Goal: Information Seeking & Learning: Learn about a topic

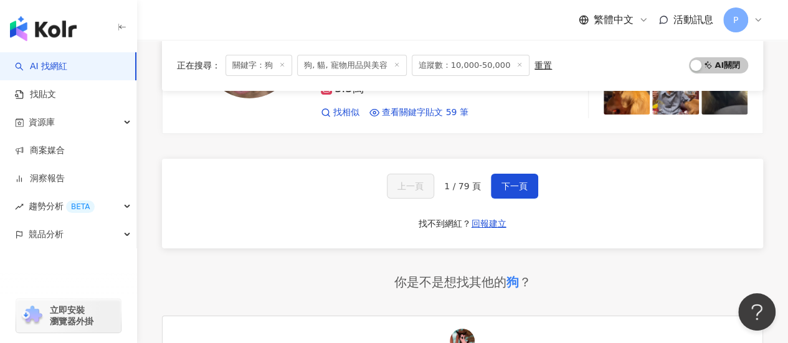
scroll to position [2179, 0]
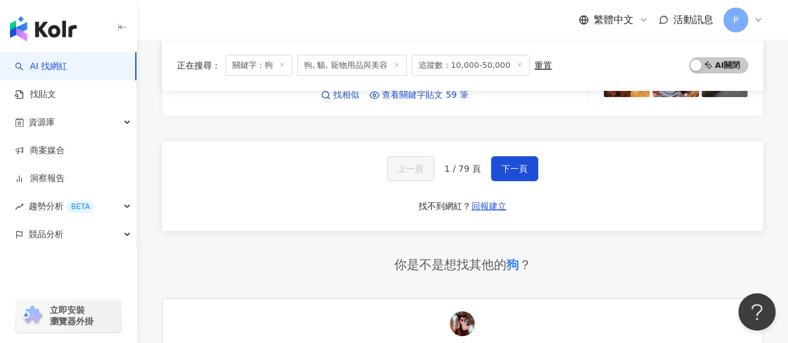
click at [504, 164] on span "下一頁" at bounding box center [514, 169] width 26 height 10
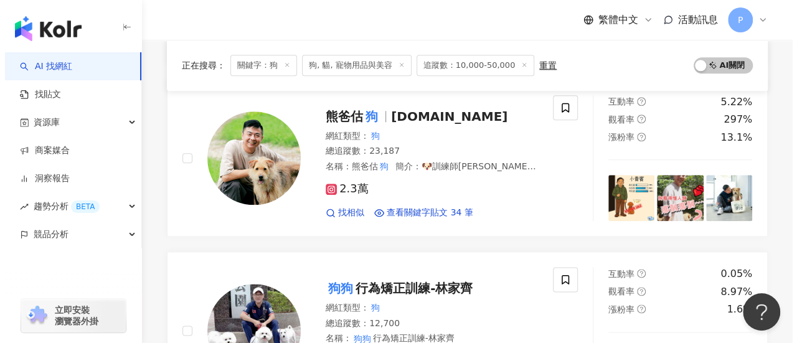
scroll to position [0, 0]
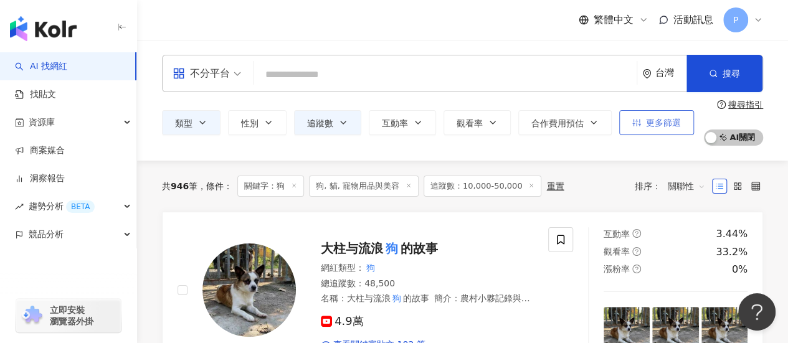
click at [652, 126] on span "更多篩選" at bounding box center [663, 123] width 35 height 10
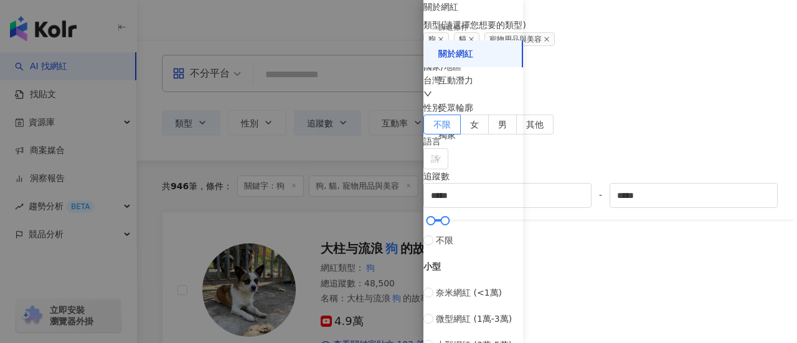
click at [458, 27] on div "篩選條件" at bounding box center [453, 27] width 30 height 11
click at [459, 83] on div "互動潛力" at bounding box center [455, 81] width 35 height 12
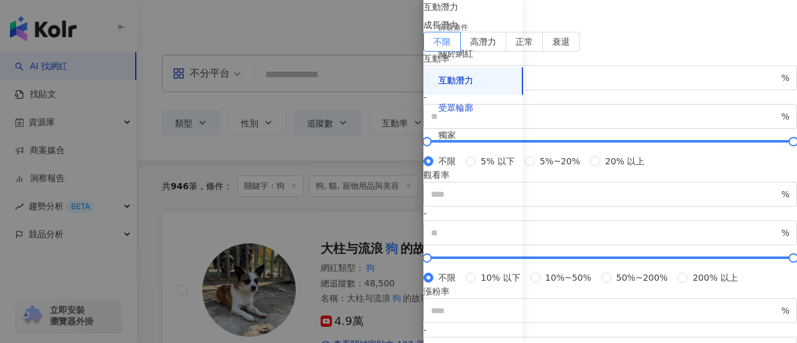
click at [457, 105] on div "受眾輪廓" at bounding box center [455, 108] width 35 height 12
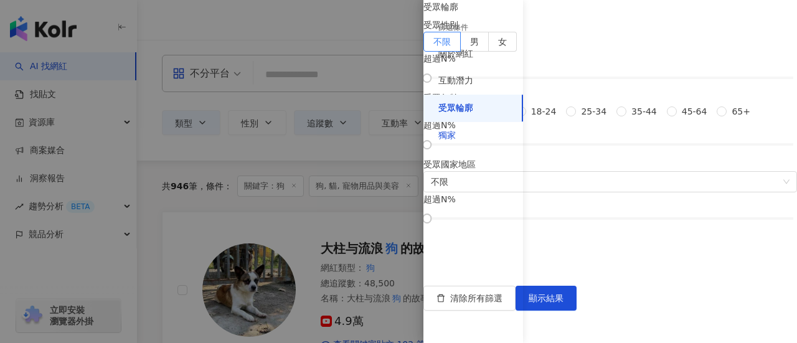
click at [450, 140] on div "獨家" at bounding box center [446, 136] width 17 height 12
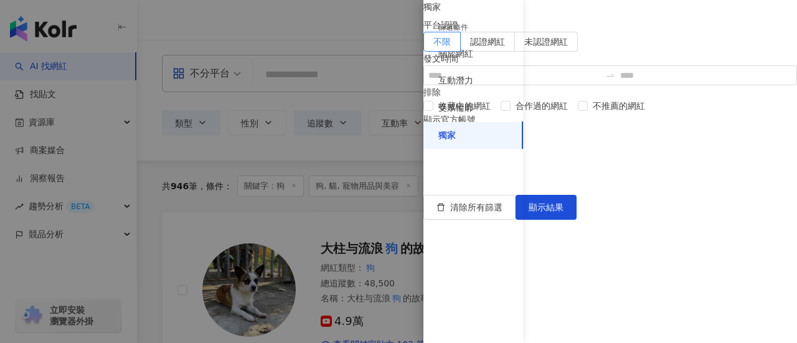
drag, startPoint x: 337, startPoint y: 22, endPoint x: 159, endPoint y: 82, distance: 187.8
click at [337, 22] on div at bounding box center [398, 171] width 797 height 343
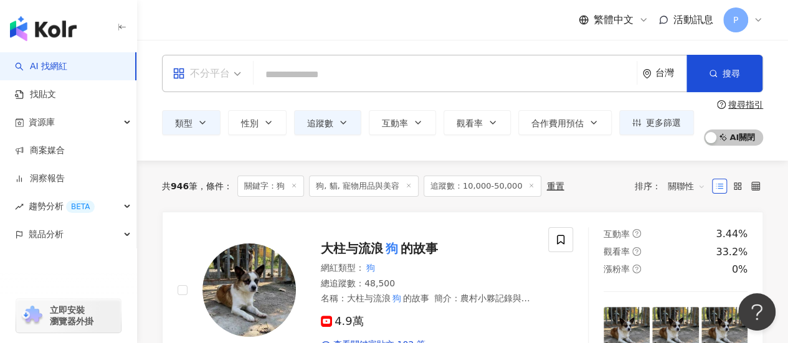
click at [210, 73] on div "不分平台" at bounding box center [200, 74] width 57 height 20
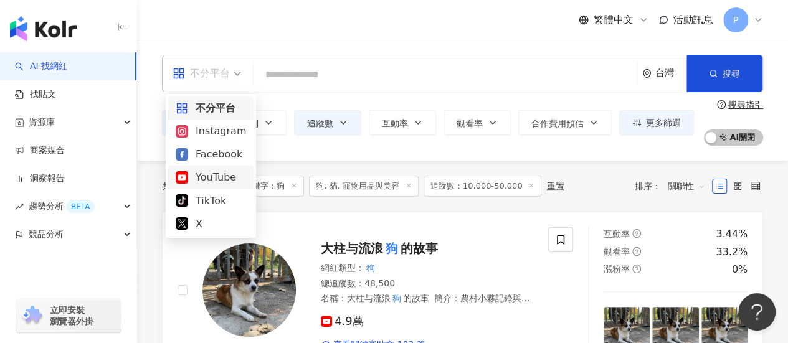
click at [193, 177] on div "YouTube" at bounding box center [211, 177] width 70 height 16
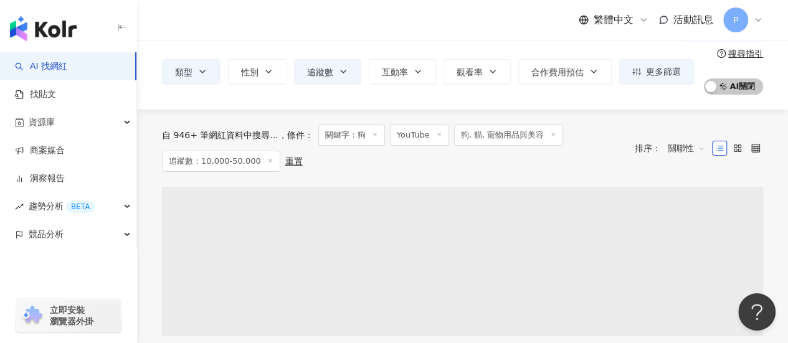
scroll to position [62, 0]
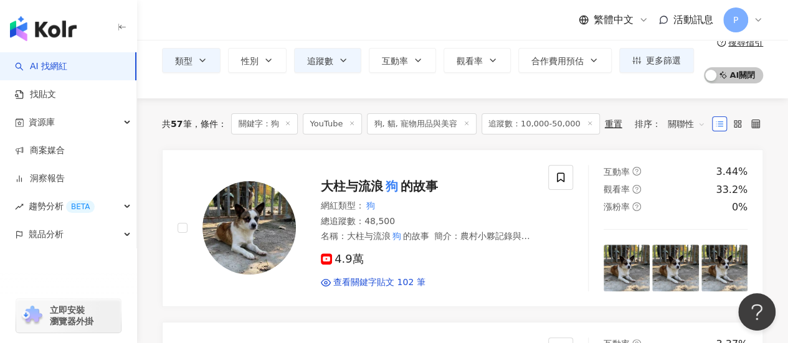
click at [586, 123] on icon at bounding box center [589, 123] width 6 height 6
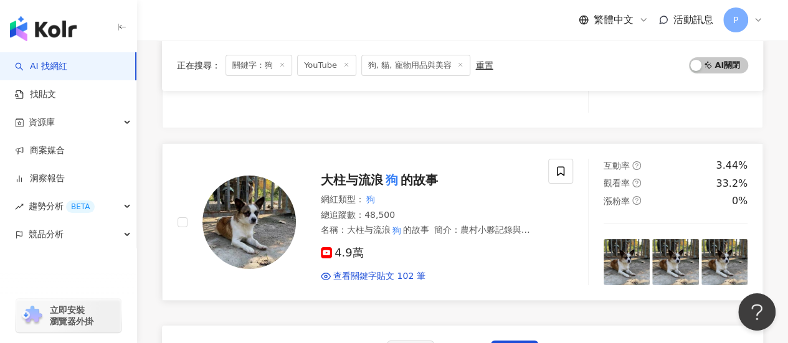
scroll to position [2304, 0]
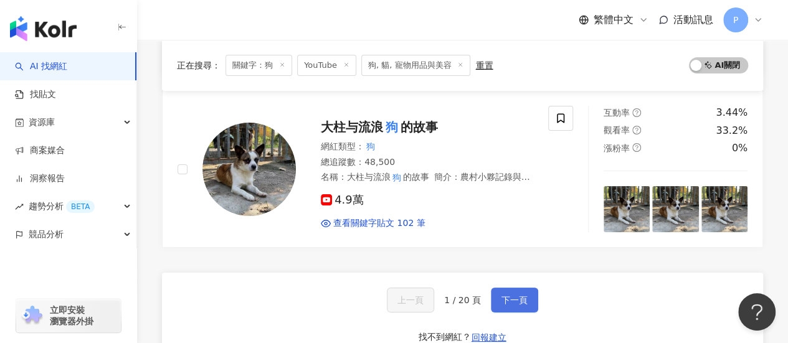
click at [504, 295] on span "下一頁" at bounding box center [514, 300] width 26 height 10
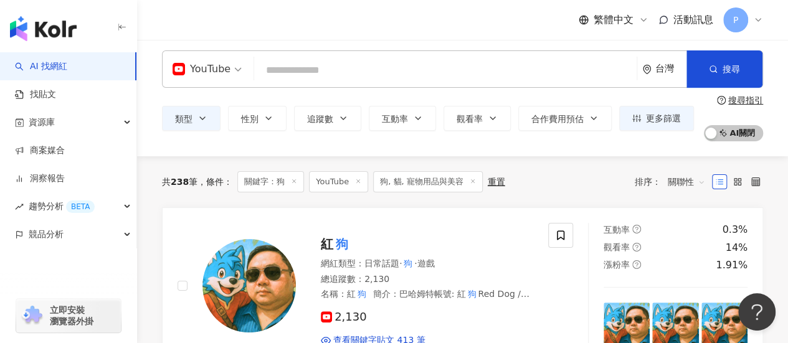
scroll to position [0, 0]
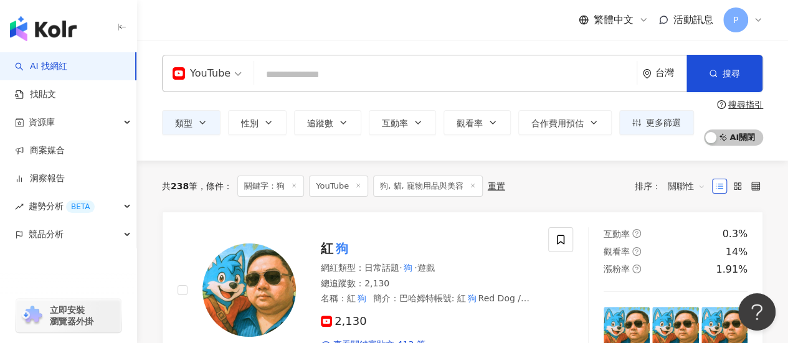
click at [327, 73] on input "search" at bounding box center [445, 75] width 372 height 24
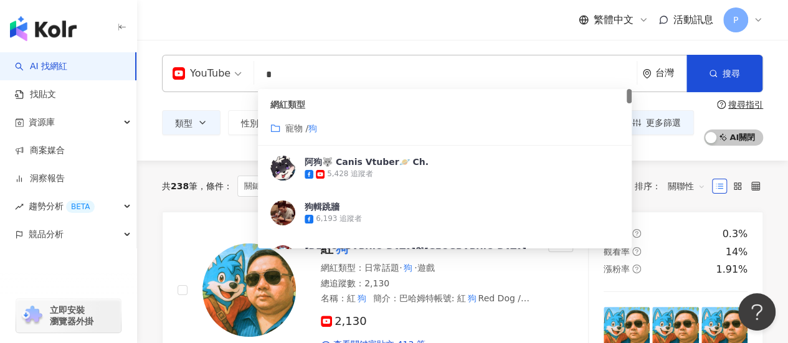
type input "*"
click at [273, 126] on button "性別" at bounding box center [257, 122] width 59 height 25
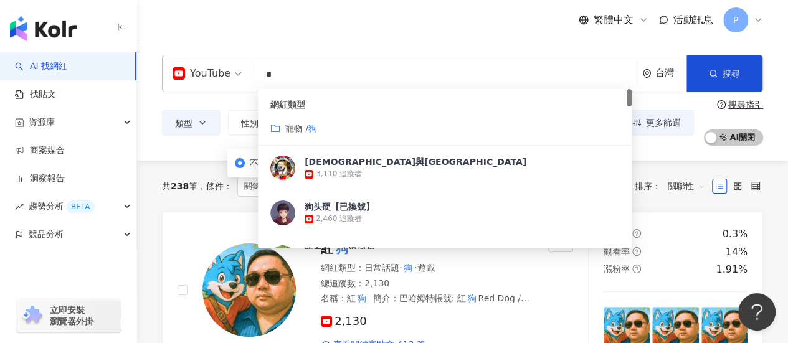
click at [280, 127] on div "寵物 / 狗" at bounding box center [444, 128] width 349 height 14
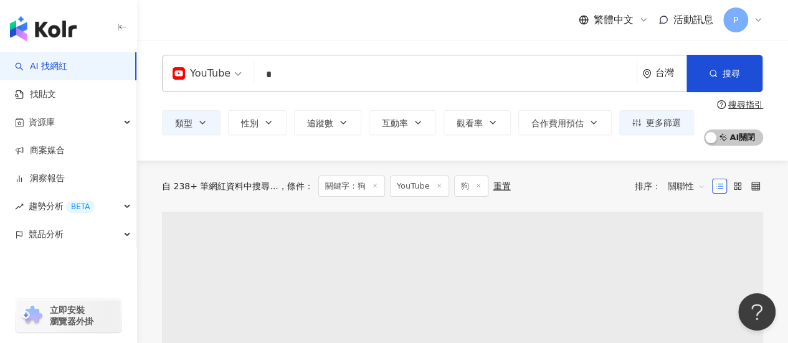
click at [291, 78] on input "*" at bounding box center [445, 75] width 372 height 24
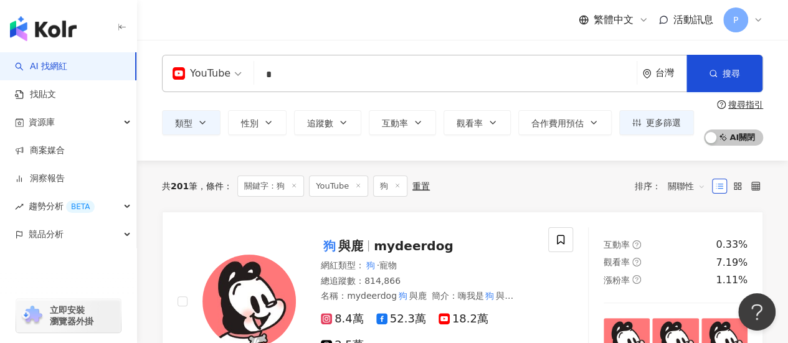
click at [294, 184] on icon at bounding box center [294, 185] width 6 height 6
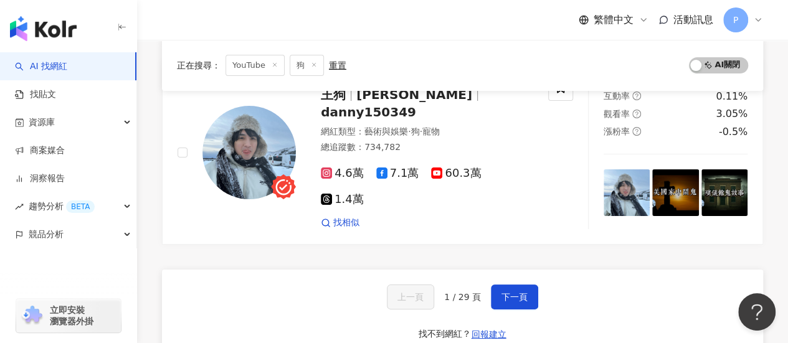
scroll to position [2428, 0]
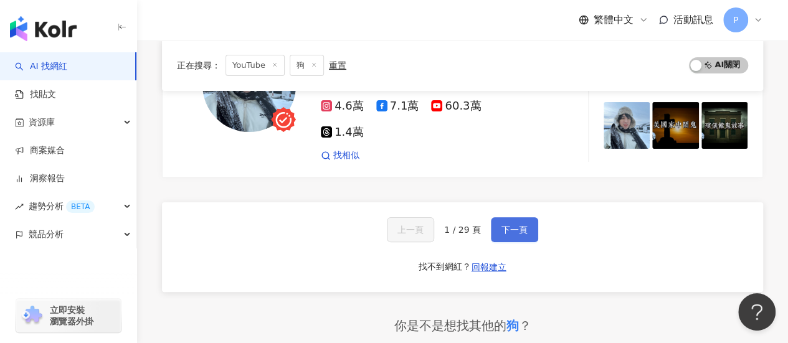
click at [513, 225] on span "下一頁" at bounding box center [514, 230] width 26 height 10
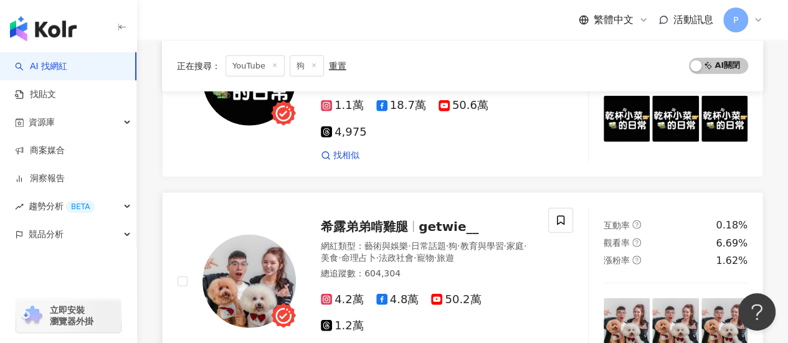
scroll to position [1540, 0]
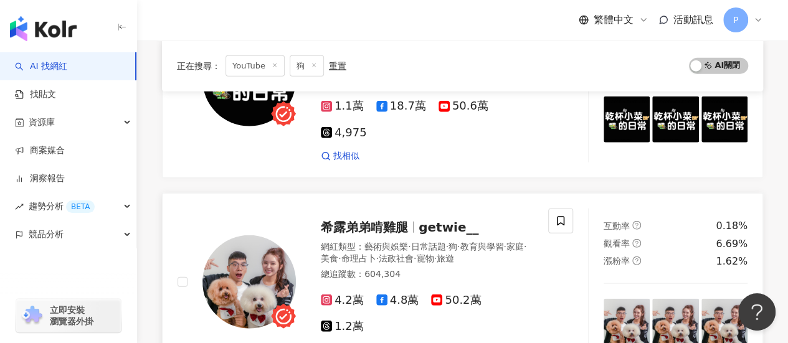
click at [358, 220] on span "希露弟弟啃雞腿" at bounding box center [364, 227] width 87 height 15
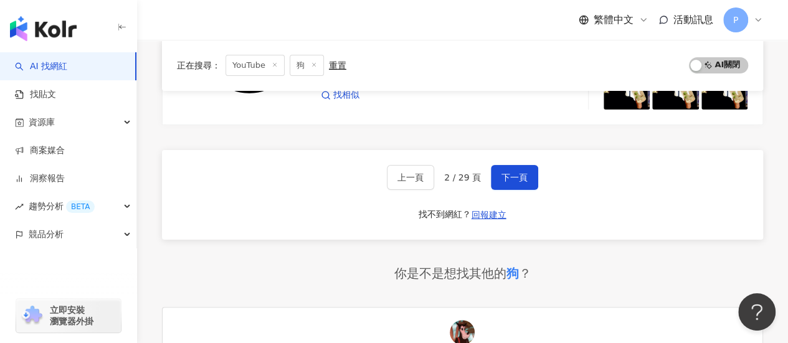
scroll to position [2245, 0]
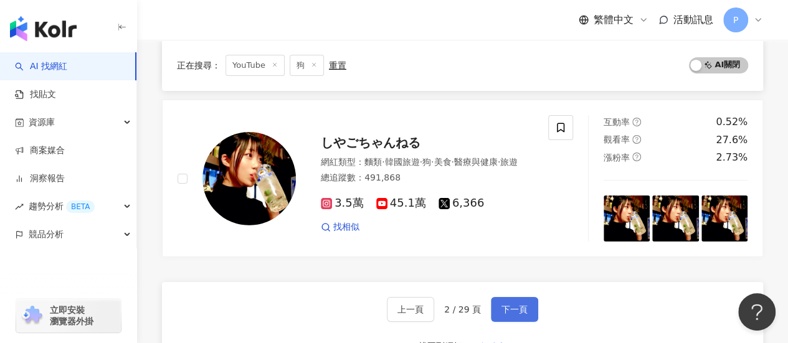
click at [517, 304] on span "下一頁" at bounding box center [514, 309] width 26 height 10
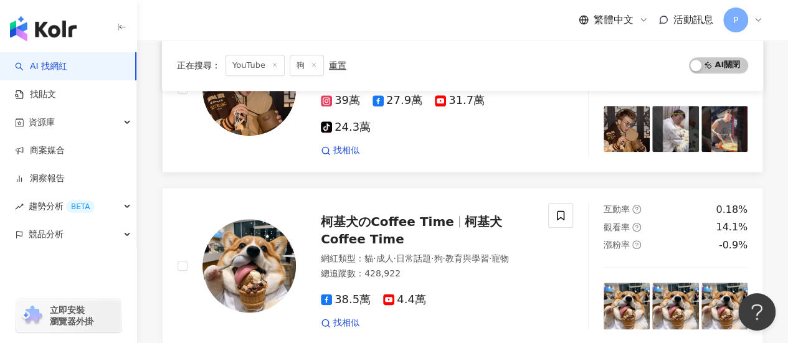
scroll to position [618, 0]
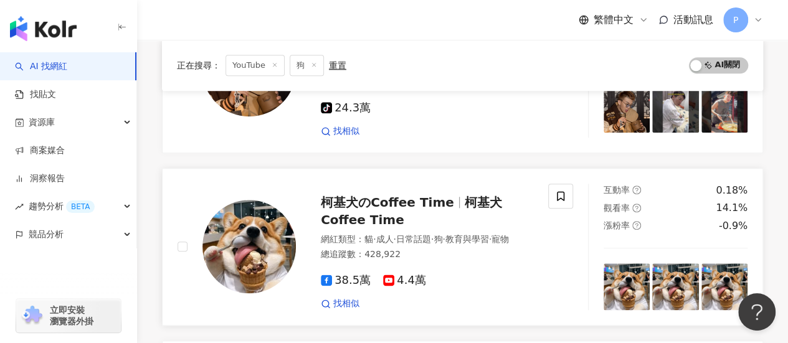
click at [379, 195] on span "柯基犬のCoffee Time" at bounding box center [387, 202] width 133 height 15
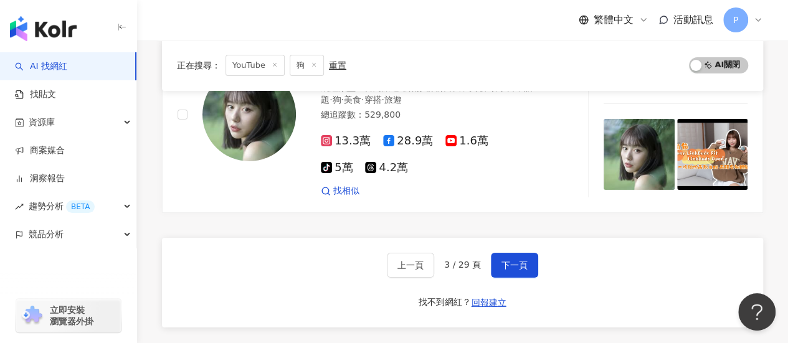
scroll to position [2236, 0]
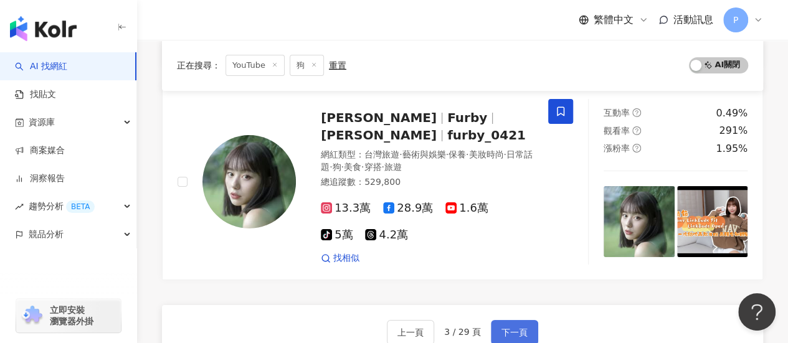
click at [522, 327] on span "下一頁" at bounding box center [514, 332] width 26 height 10
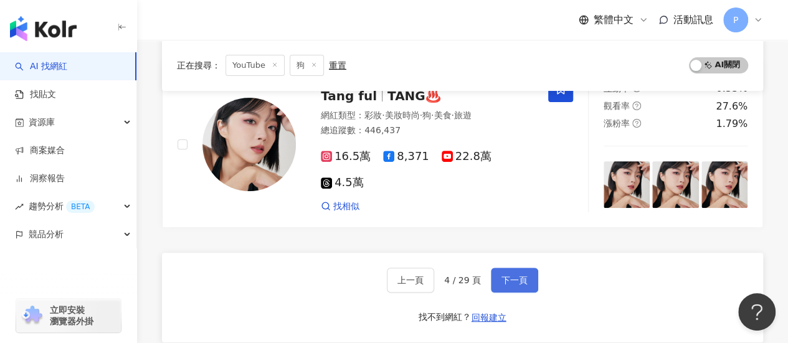
scroll to position [2447, 0]
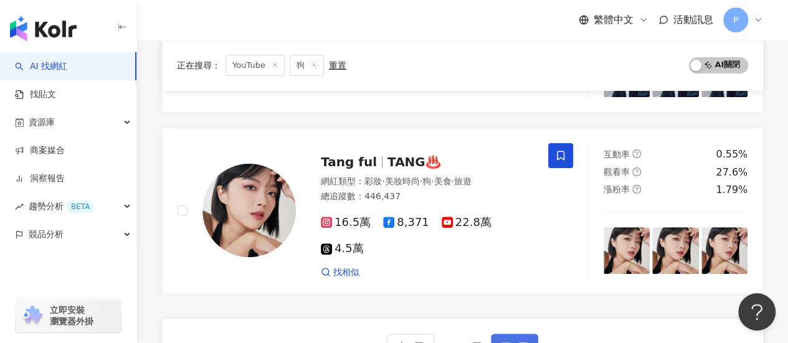
click at [503, 341] on span "下一頁" at bounding box center [514, 346] width 26 height 10
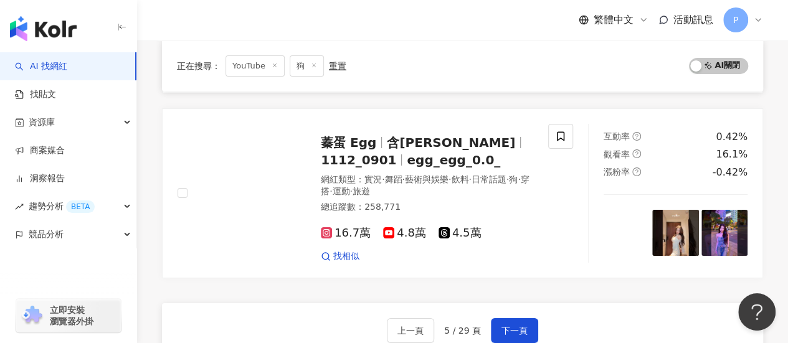
scroll to position [2080, 0]
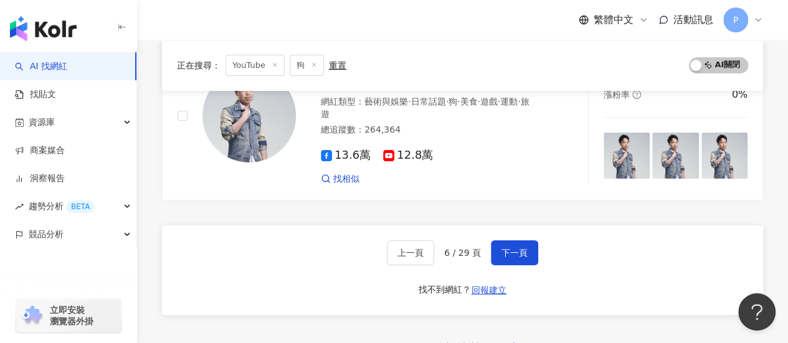
scroll to position [2366, 0]
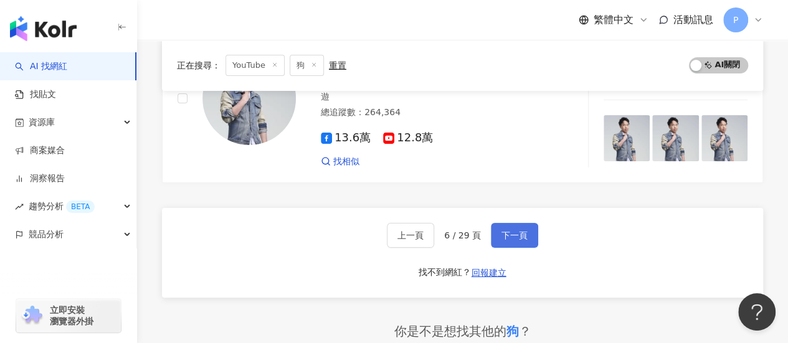
click at [518, 230] on span "下一頁" at bounding box center [514, 235] width 26 height 10
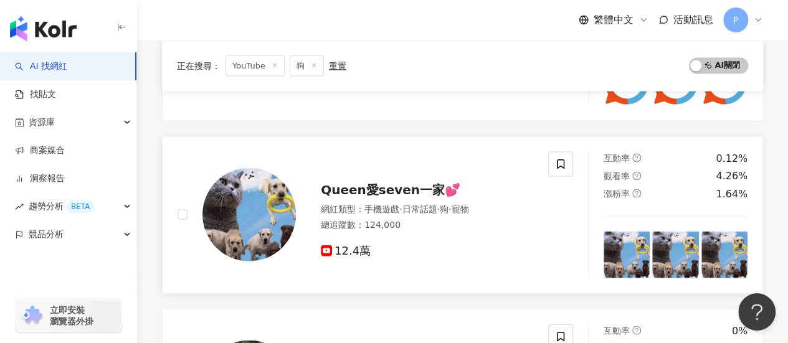
scroll to position [1260, 0]
click at [403, 197] on span "Queen愛seven一家💕" at bounding box center [390, 189] width 139 height 15
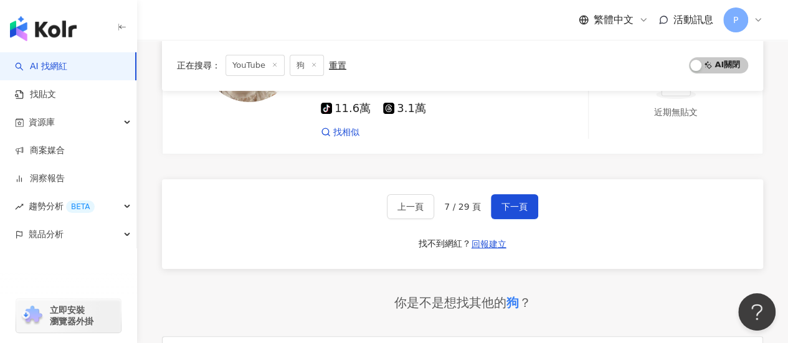
scroll to position [2327, 0]
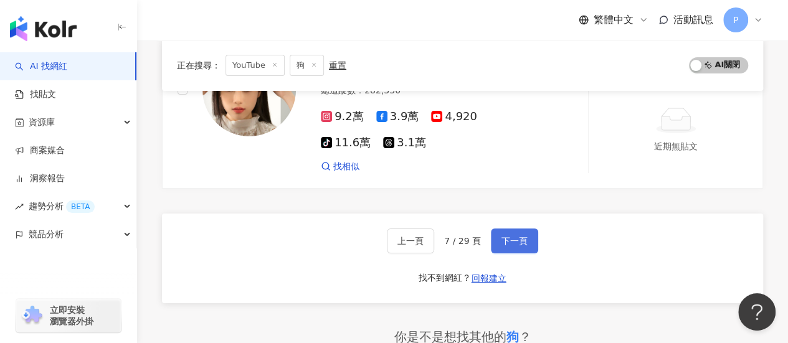
click at [511, 236] on span "下一頁" at bounding box center [514, 241] width 26 height 10
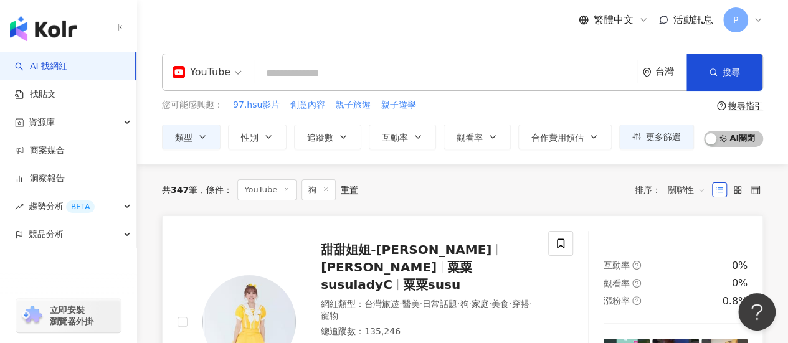
scroll to position [0, 0]
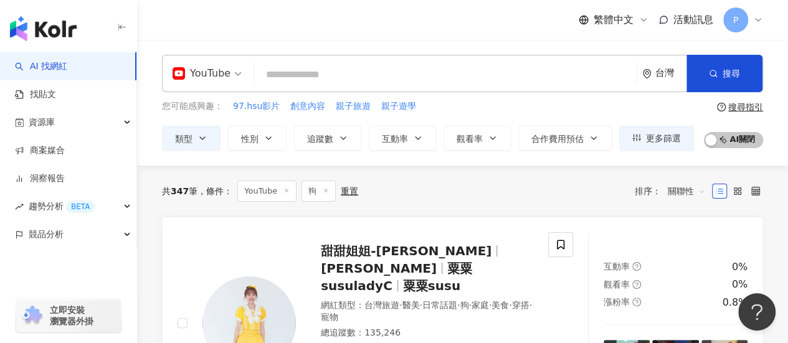
click at [333, 73] on input "search" at bounding box center [445, 75] width 372 height 24
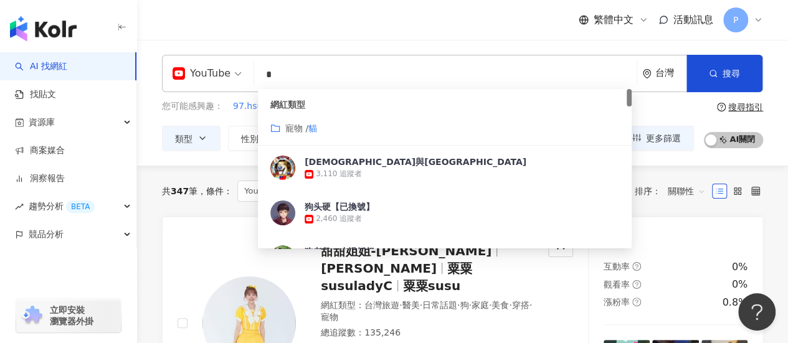
type input "*"
click at [276, 127] on button "性別" at bounding box center [257, 138] width 59 height 25
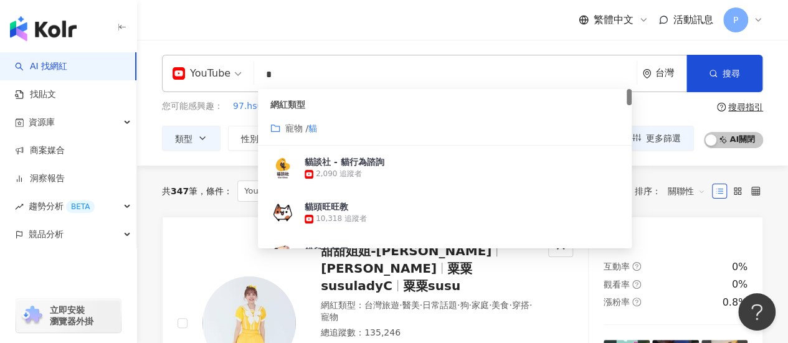
click at [276, 126] on icon "folder" at bounding box center [275, 128] width 9 height 7
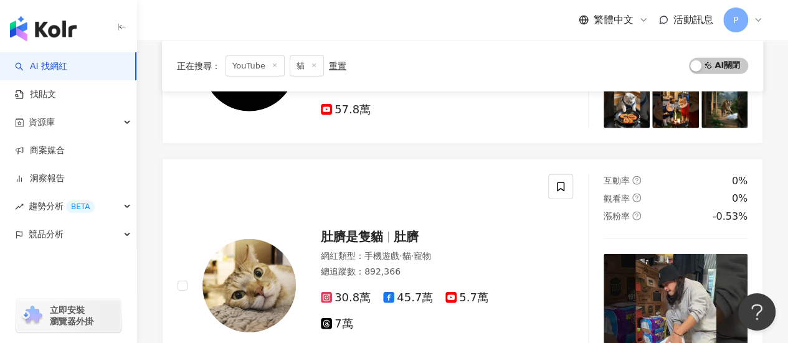
scroll to position [1681, 0]
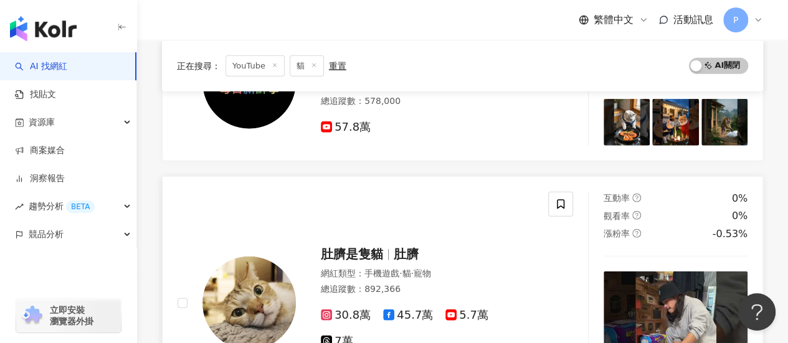
click at [349, 247] on span "肚臍是隻貓" at bounding box center [352, 254] width 62 height 15
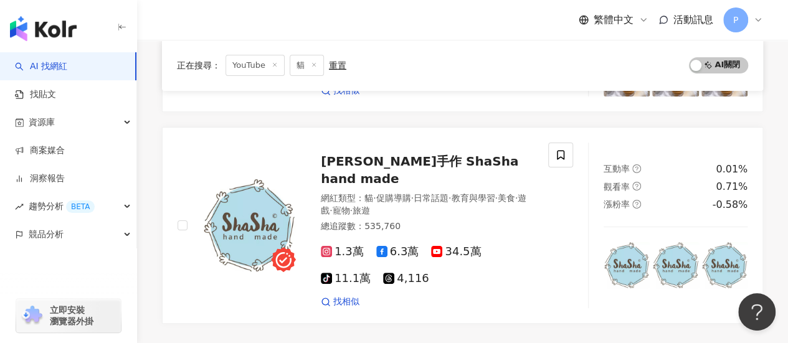
scroll to position [2366, 0]
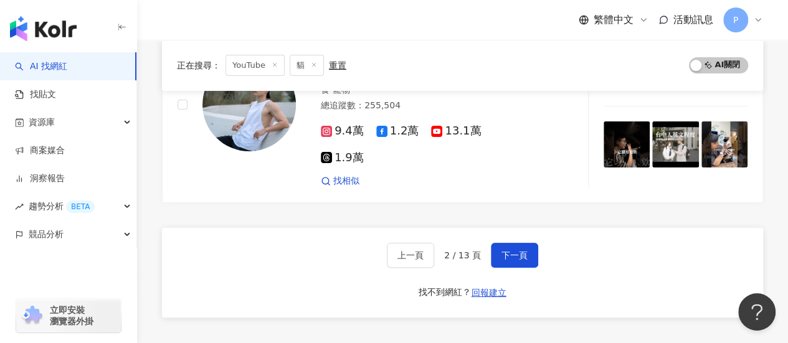
scroll to position [2398, 0]
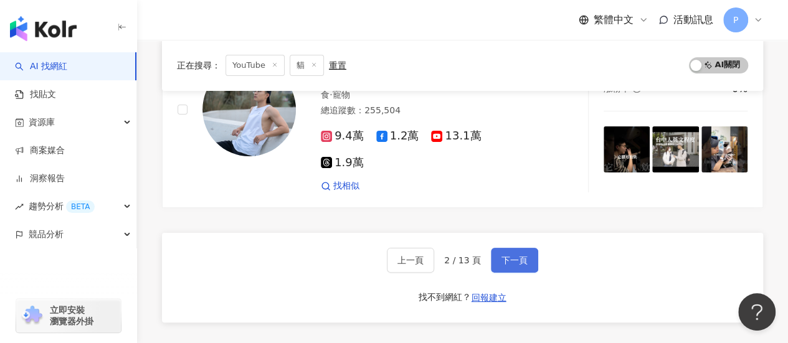
click at [516, 248] on button "下一頁" at bounding box center [514, 260] width 47 height 25
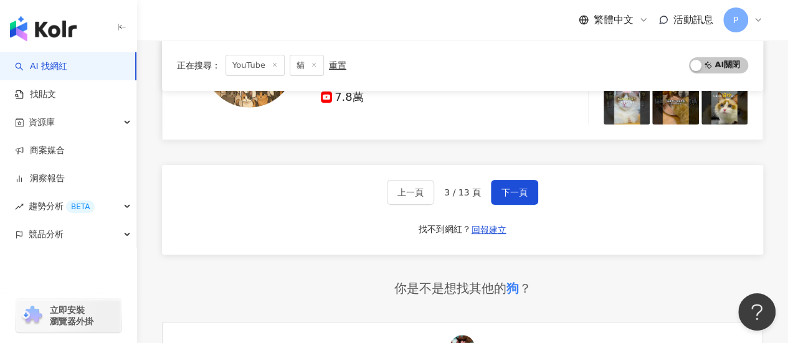
scroll to position [2406, 0]
click at [514, 187] on span "下一頁" at bounding box center [514, 192] width 26 height 10
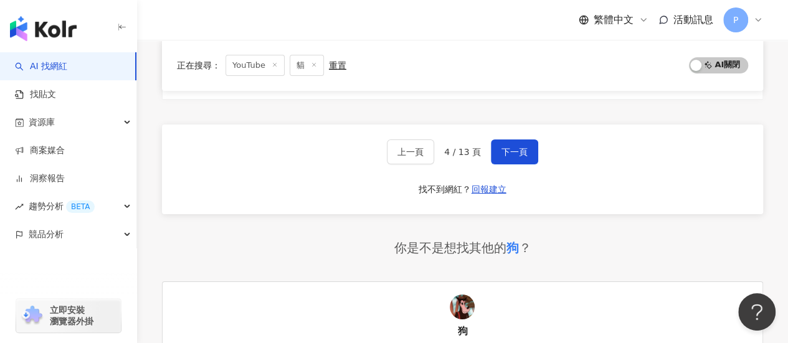
scroll to position [2304, 0]
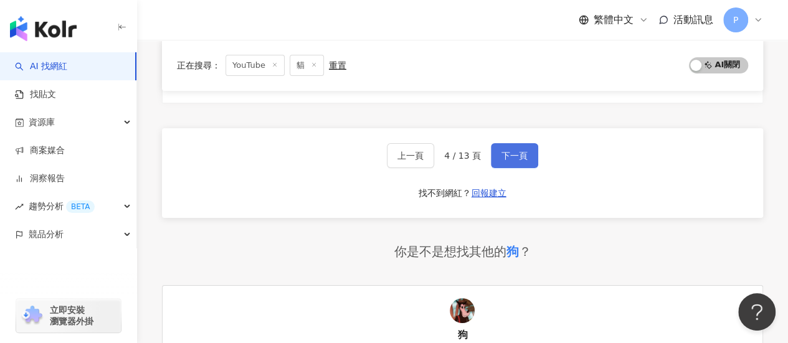
click at [518, 161] on span "下一頁" at bounding box center [514, 156] width 26 height 10
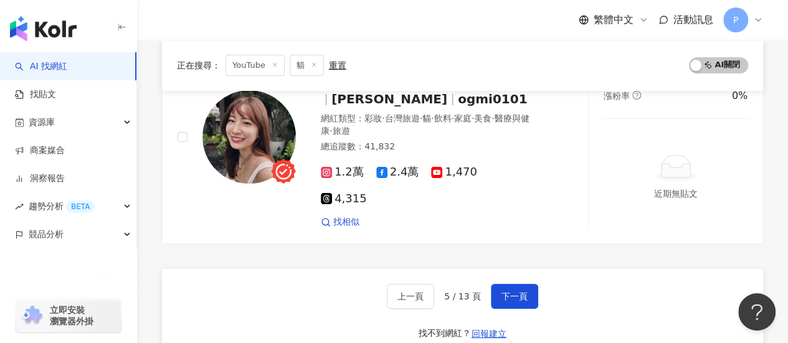
scroll to position [2276, 0]
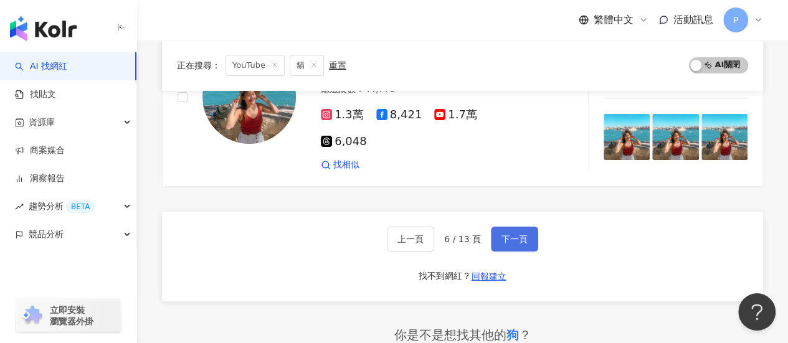
scroll to position [2342, 0]
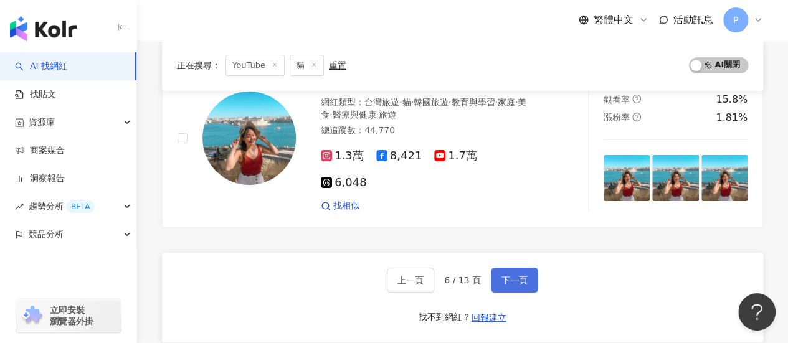
click at [511, 275] on span "下一頁" at bounding box center [514, 280] width 26 height 10
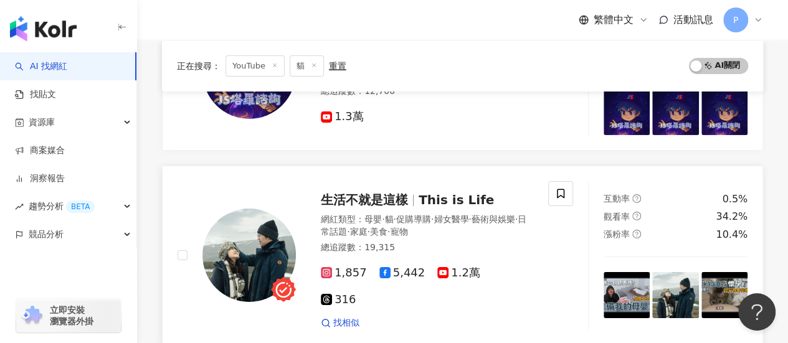
scroll to position [2170, 0]
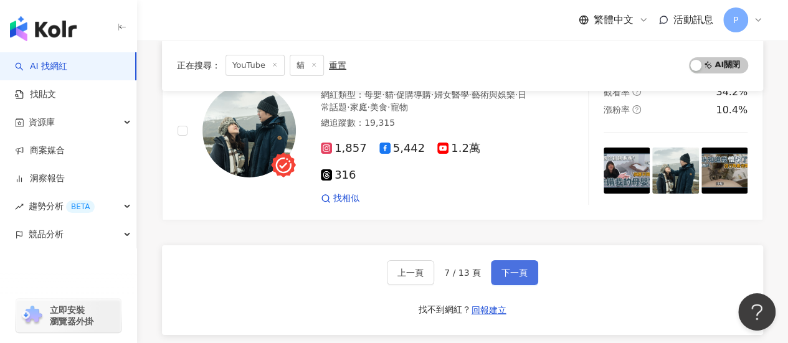
click at [504, 268] on span "下一頁" at bounding box center [514, 273] width 26 height 10
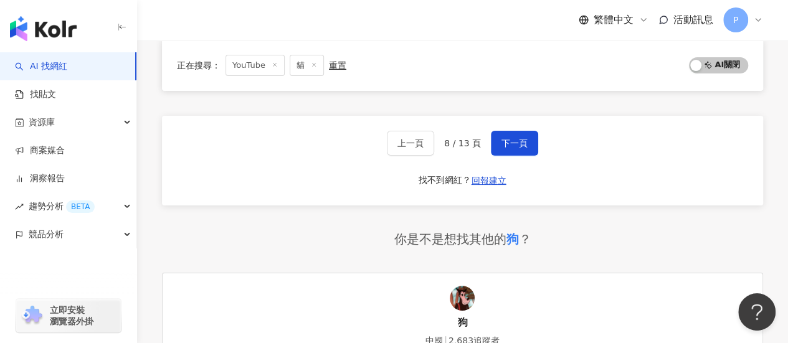
scroll to position [2135, 0]
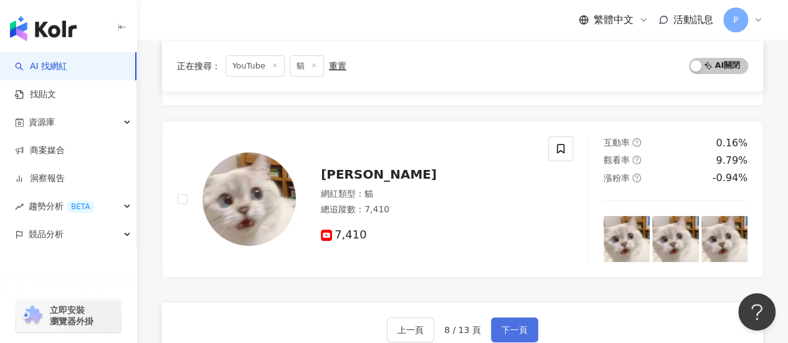
click at [511, 325] on span "下一頁" at bounding box center [514, 330] width 26 height 10
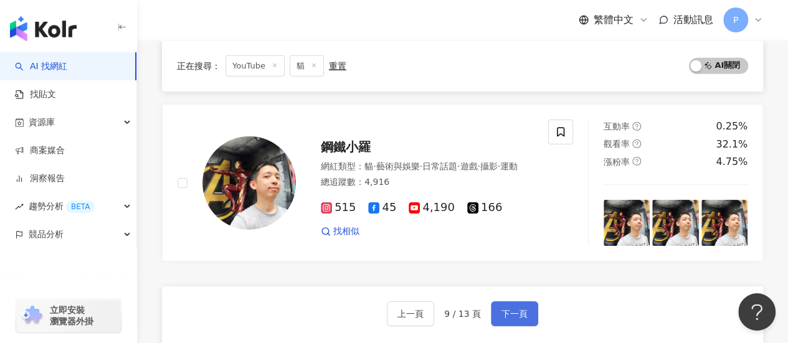
scroll to position [2050, 0]
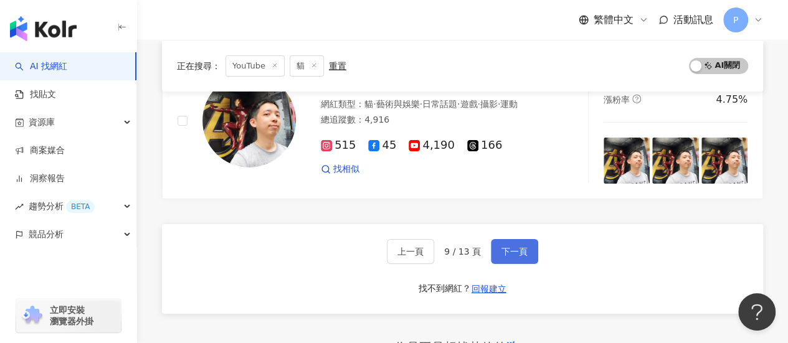
click at [511, 239] on button "下一頁" at bounding box center [514, 251] width 47 height 25
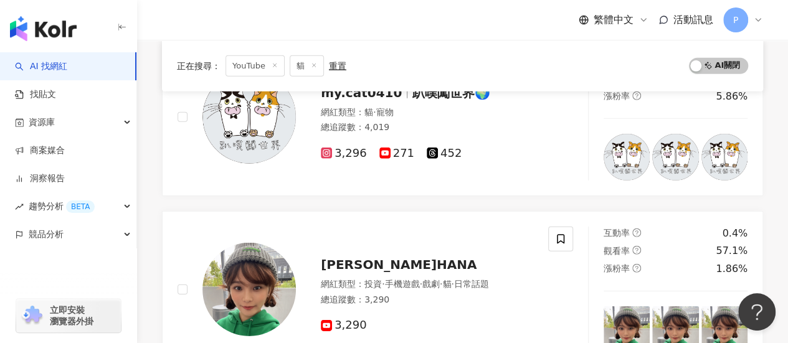
scroll to position [2152, 0]
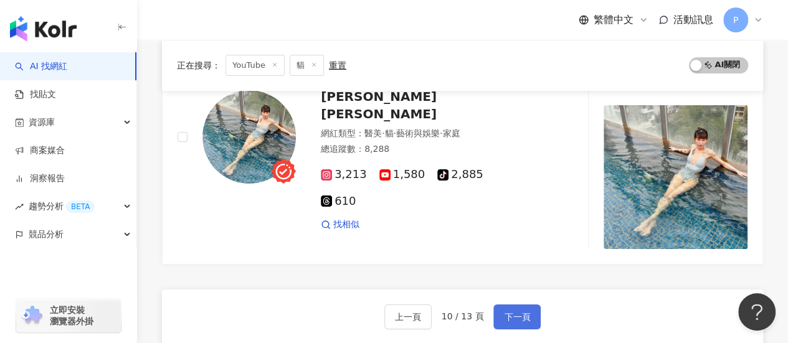
click at [507, 312] on span "下一頁" at bounding box center [517, 317] width 26 height 10
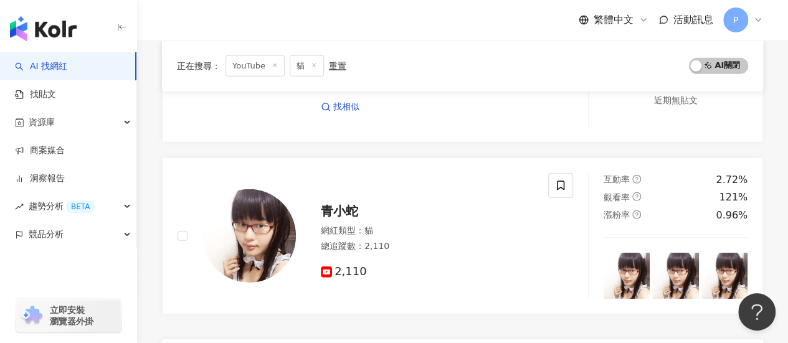
scroll to position [1883, 0]
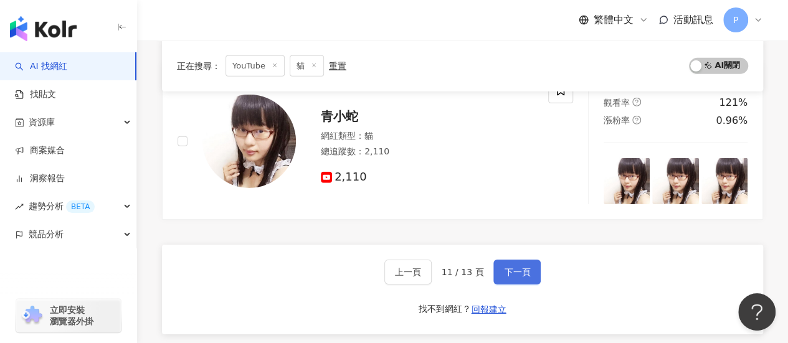
click at [509, 260] on button "下一頁" at bounding box center [516, 272] width 47 height 25
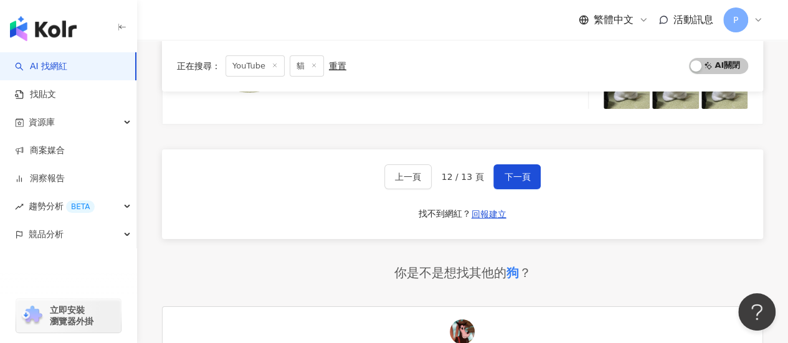
scroll to position [2055, 0]
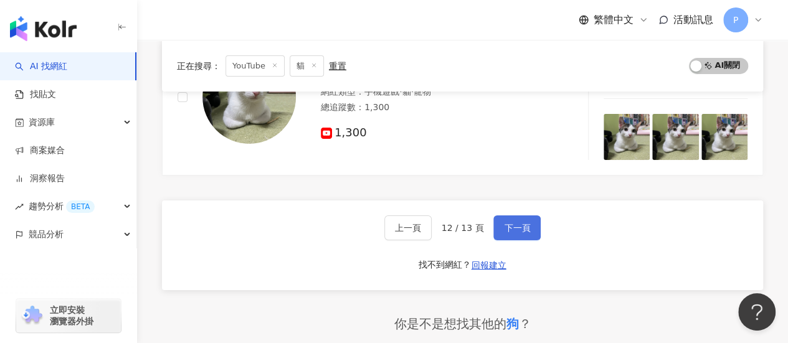
click at [513, 223] on span "下一頁" at bounding box center [517, 228] width 26 height 10
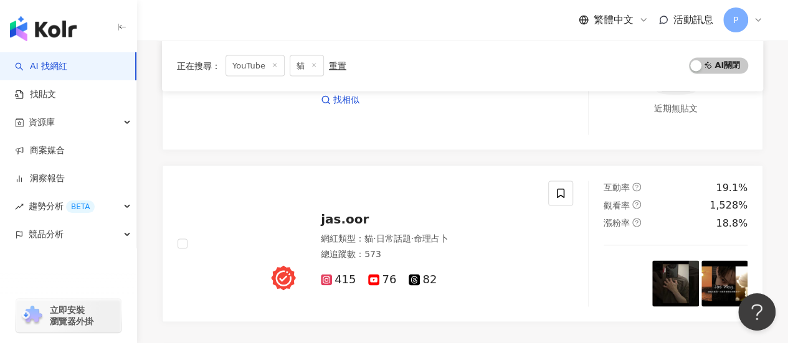
scroll to position [1104, 0]
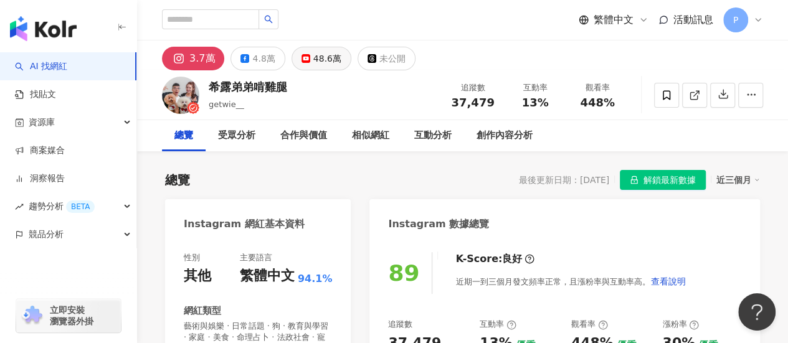
click at [315, 54] on div "48.6萬" at bounding box center [327, 58] width 28 height 17
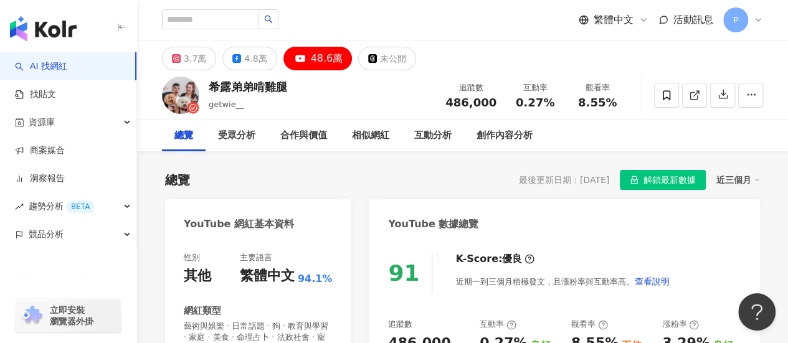
click at [315, 64] on div "48.6萬" at bounding box center [327, 58] width 32 height 17
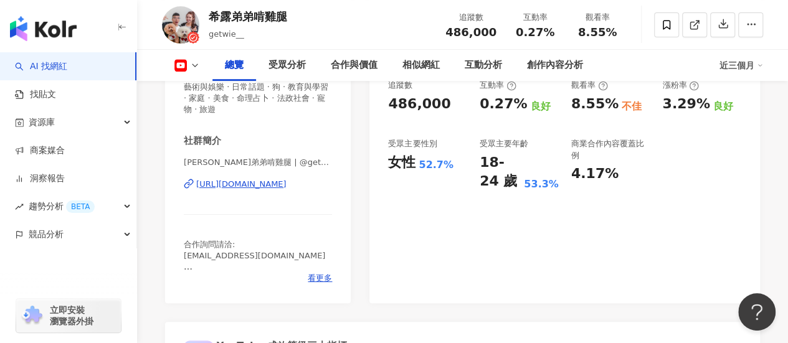
scroll to position [249, 0]
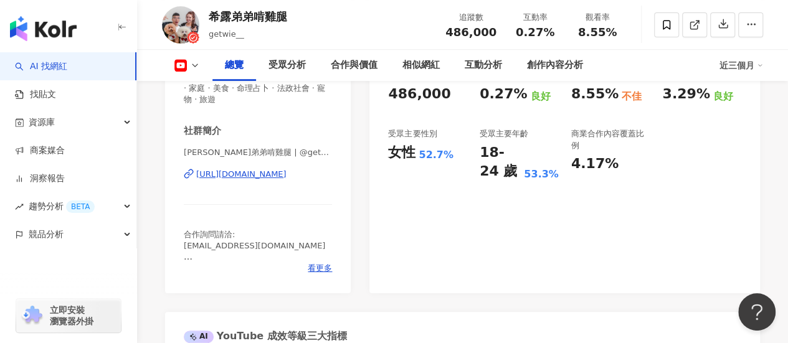
click at [269, 171] on div "https://www.youtube.com/channel/UC32azU7iLL7dqPcXIcaPHow" at bounding box center [241, 174] width 90 height 11
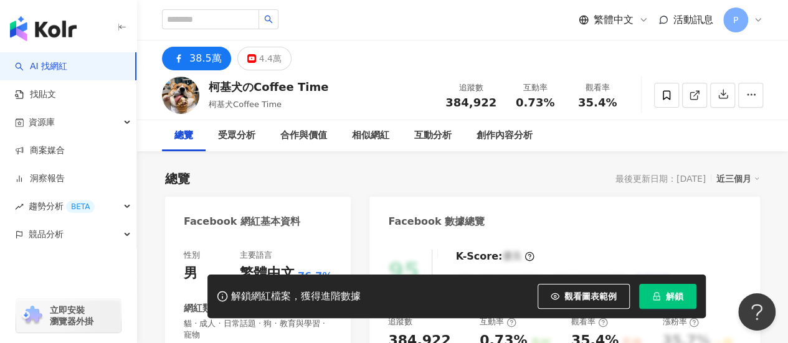
click at [279, 85] on div "柯基犬のCoffee Time 柯基犬Coffee Time 追蹤數 384,922 互動率 0.73% 觀看率 35.4%" at bounding box center [462, 94] width 651 height 49
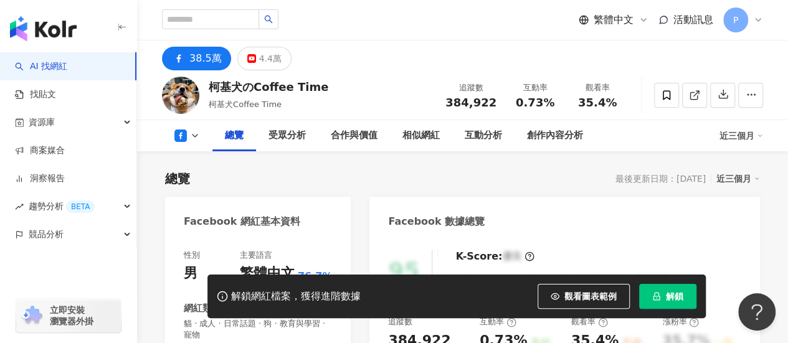
click at [318, 84] on div "柯基犬のCoffee Time" at bounding box center [269, 87] width 120 height 16
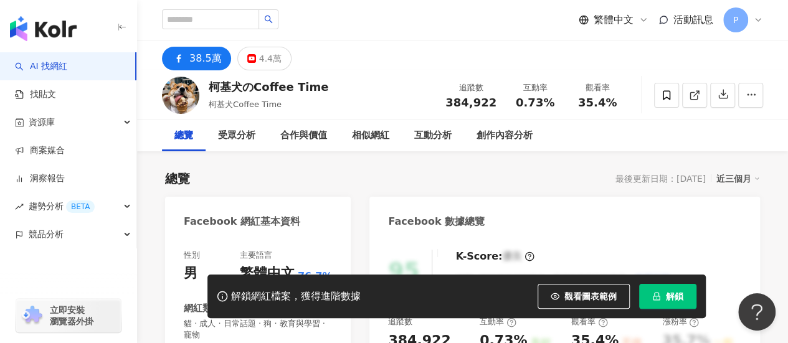
drag, startPoint x: 316, startPoint y: 84, endPoint x: 213, endPoint y: 89, distance: 102.8
click at [212, 90] on div "柯基犬のCoffee Time" at bounding box center [269, 87] width 120 height 16
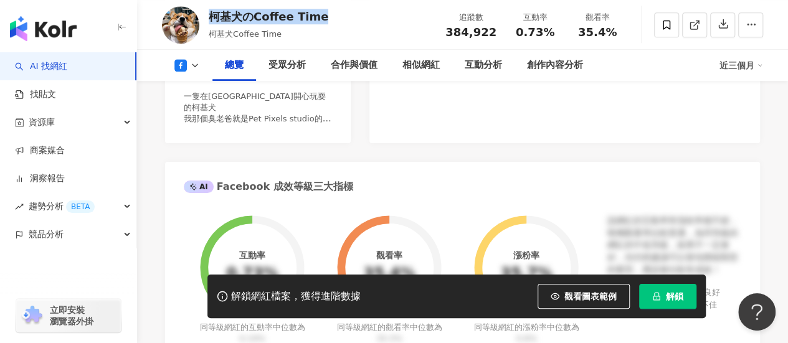
scroll to position [249, 0]
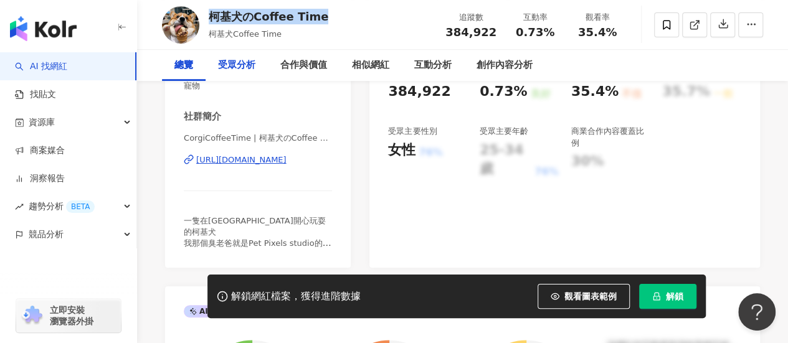
scroll to position [0, 0]
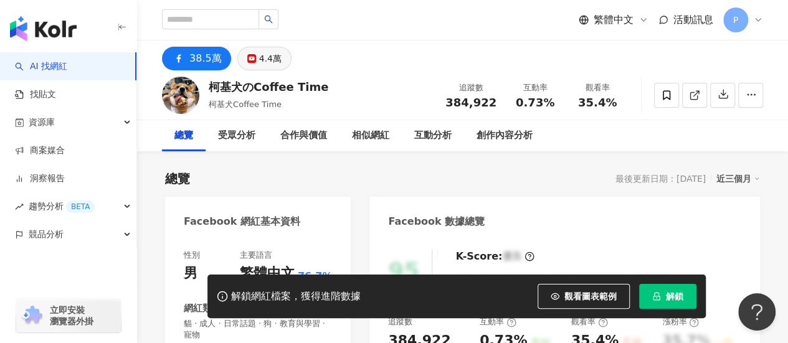
click at [259, 58] on div "4.4萬" at bounding box center [270, 58] width 22 height 17
click at [249, 59] on icon at bounding box center [251, 58] width 9 height 9
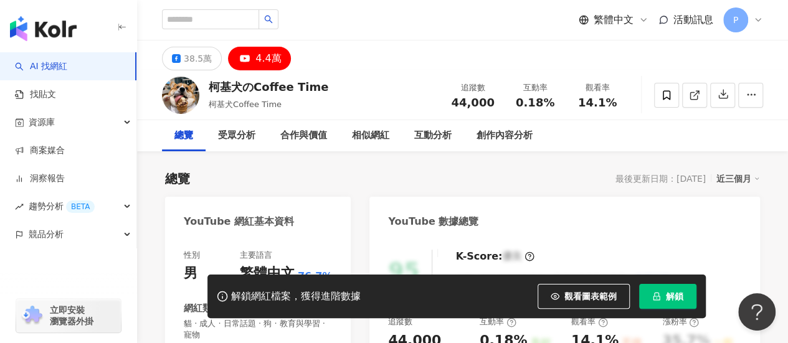
scroll to position [187, 0]
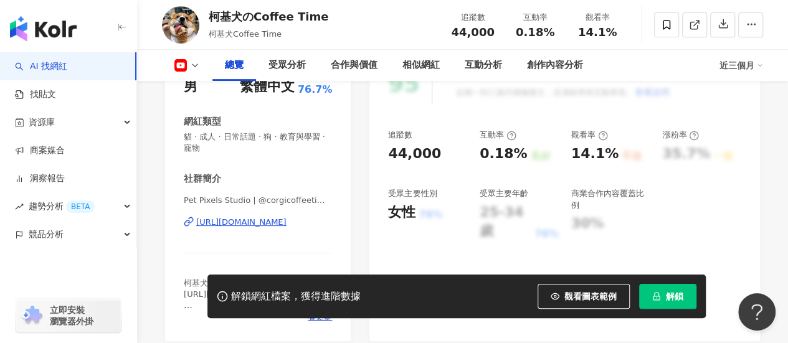
click at [266, 224] on div "https://www.youtube.com/channel/UCb1qpwAgcFM4CRv4n9uwkJQ" at bounding box center [241, 222] width 90 height 11
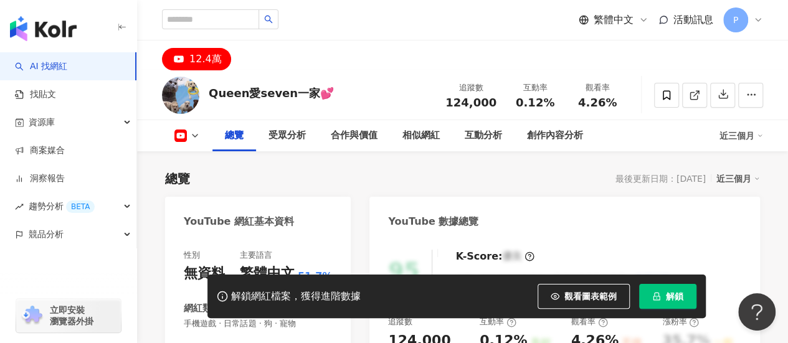
scroll to position [187, 0]
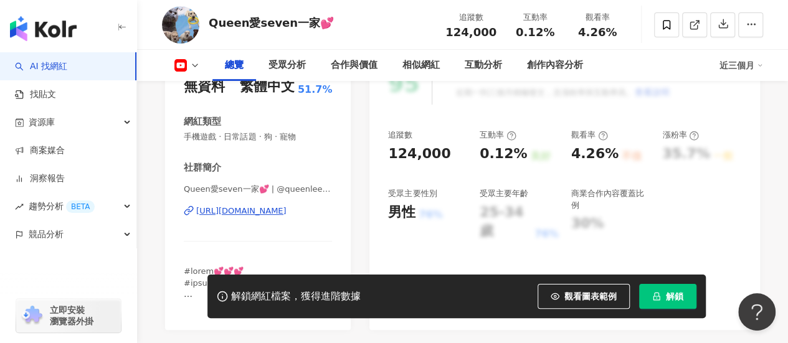
click at [286, 212] on div "https://www.youtube.com/channel/UC4iFqq2FNi0IrwWEVgTI7mQ" at bounding box center [241, 210] width 90 height 11
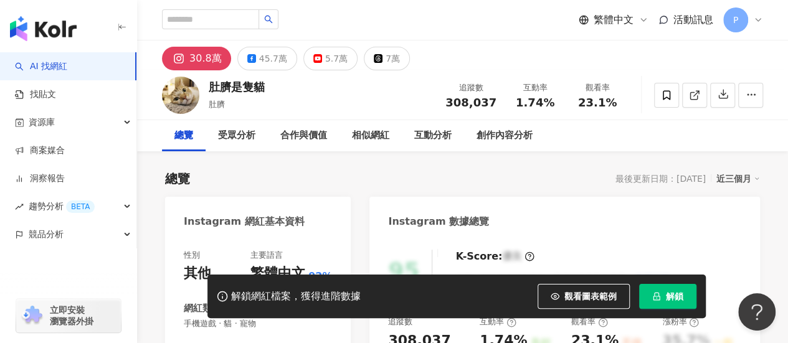
click at [325, 62] on div "5.7萬" at bounding box center [336, 58] width 22 height 17
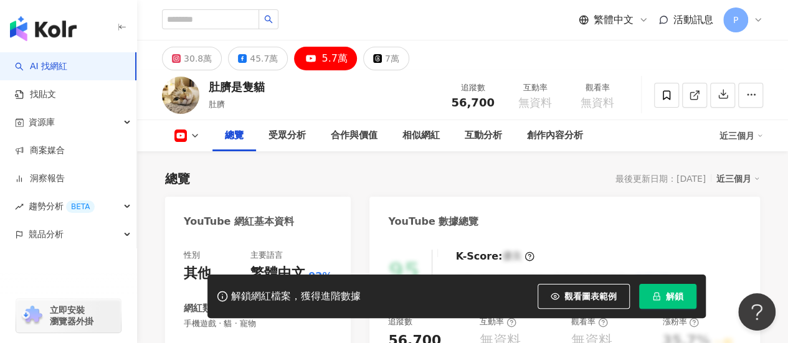
scroll to position [249, 0]
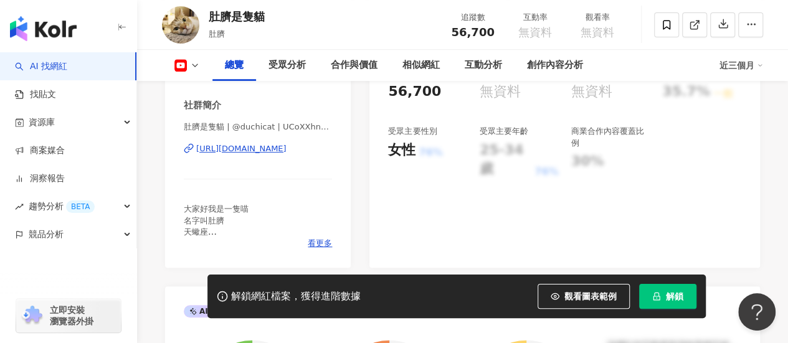
click at [265, 149] on div "[URL][DOMAIN_NAME]" at bounding box center [241, 148] width 90 height 11
